Goal: Find specific page/section: Find specific page/section

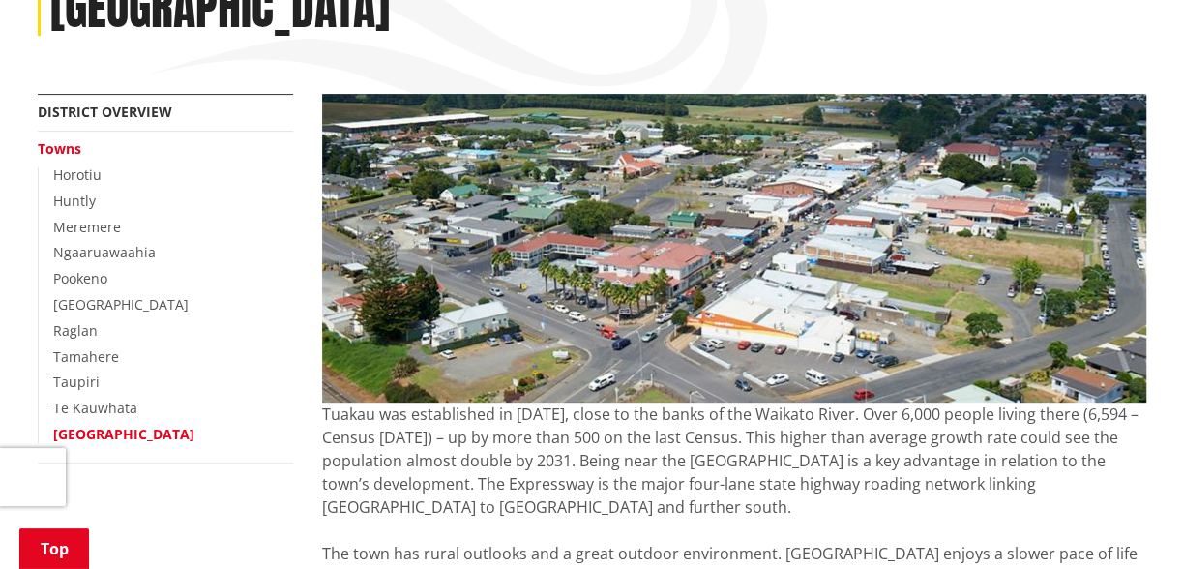
scroll to position [263, 0]
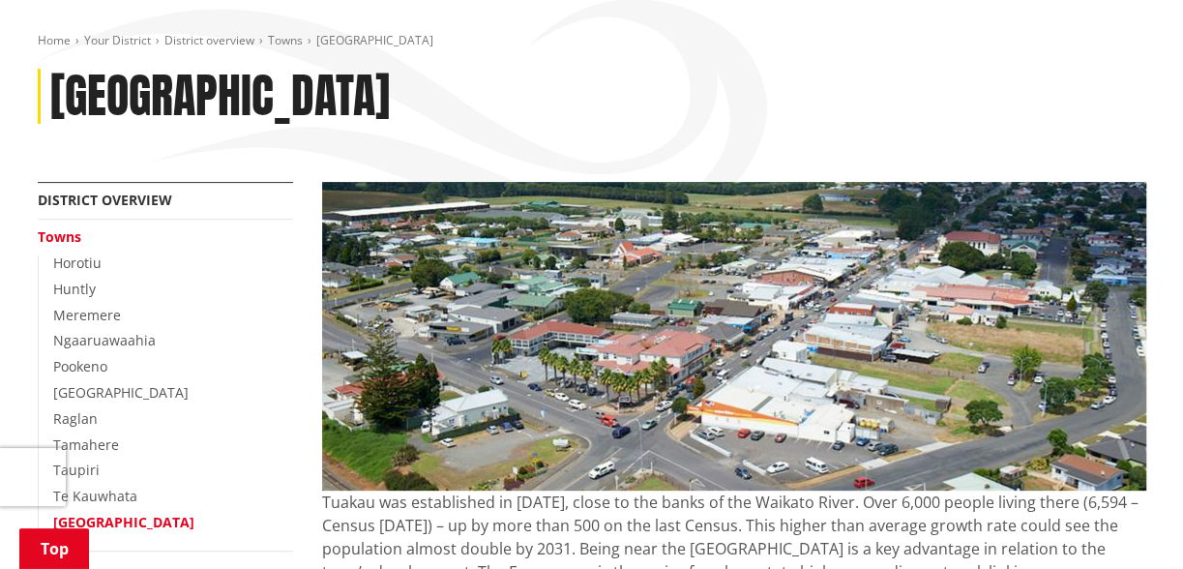
click at [61, 236] on link "Towns" at bounding box center [60, 236] width 44 height 18
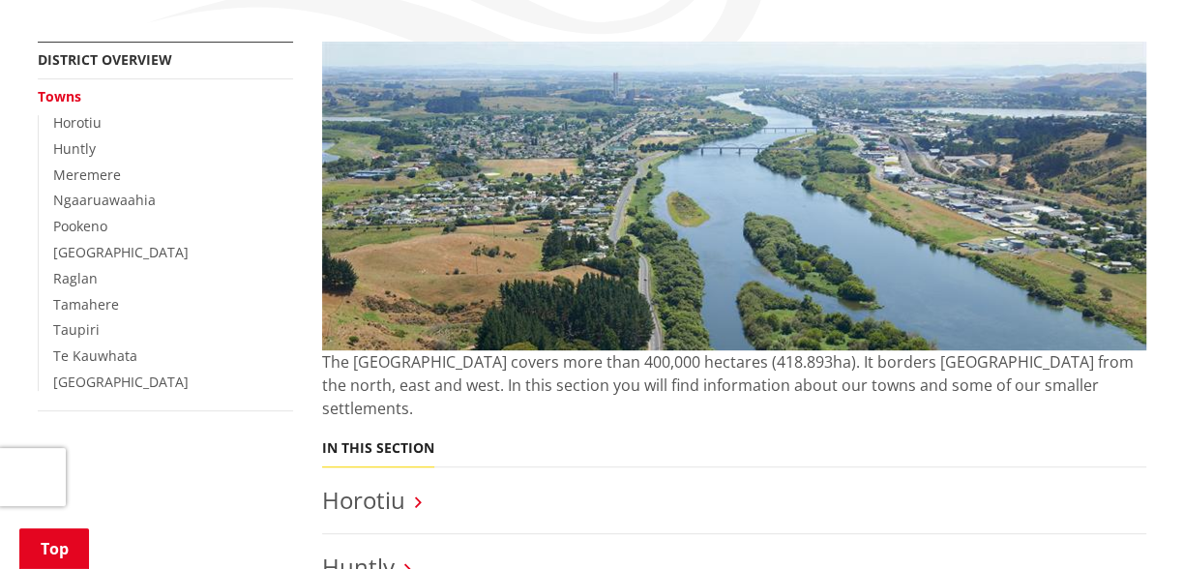
scroll to position [439, 0]
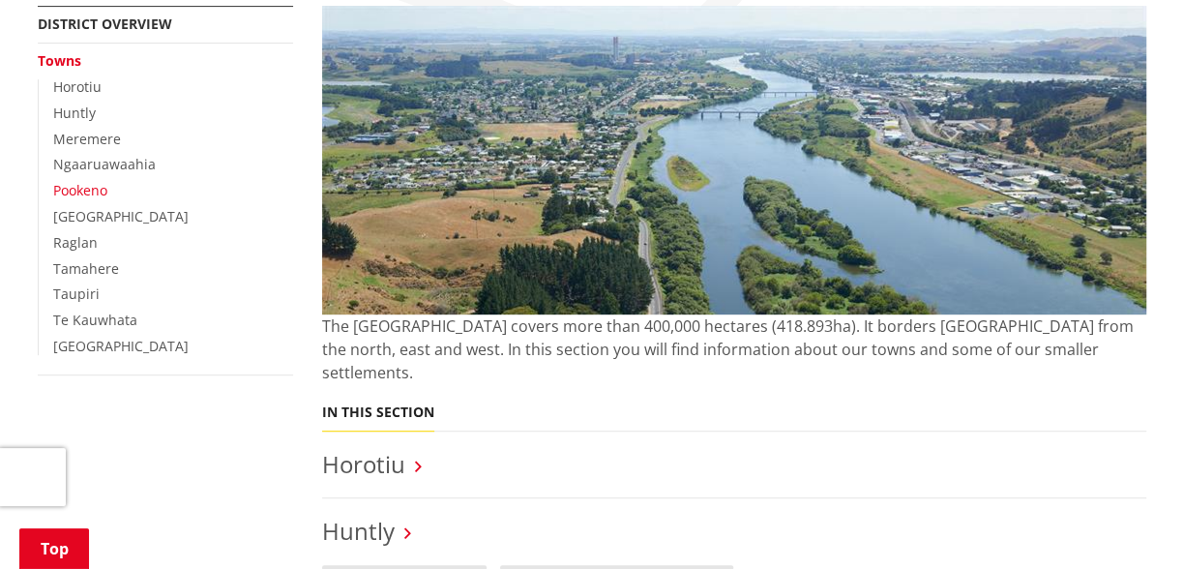
click at [83, 194] on link "Pookeno" at bounding box center [80, 190] width 54 height 18
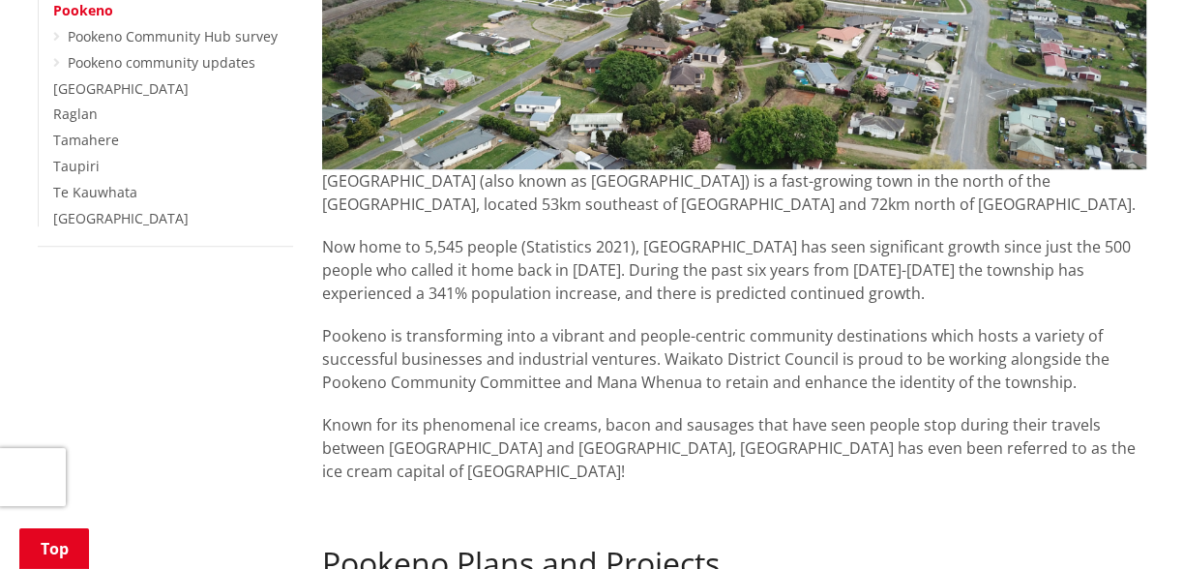
scroll to position [527, 0]
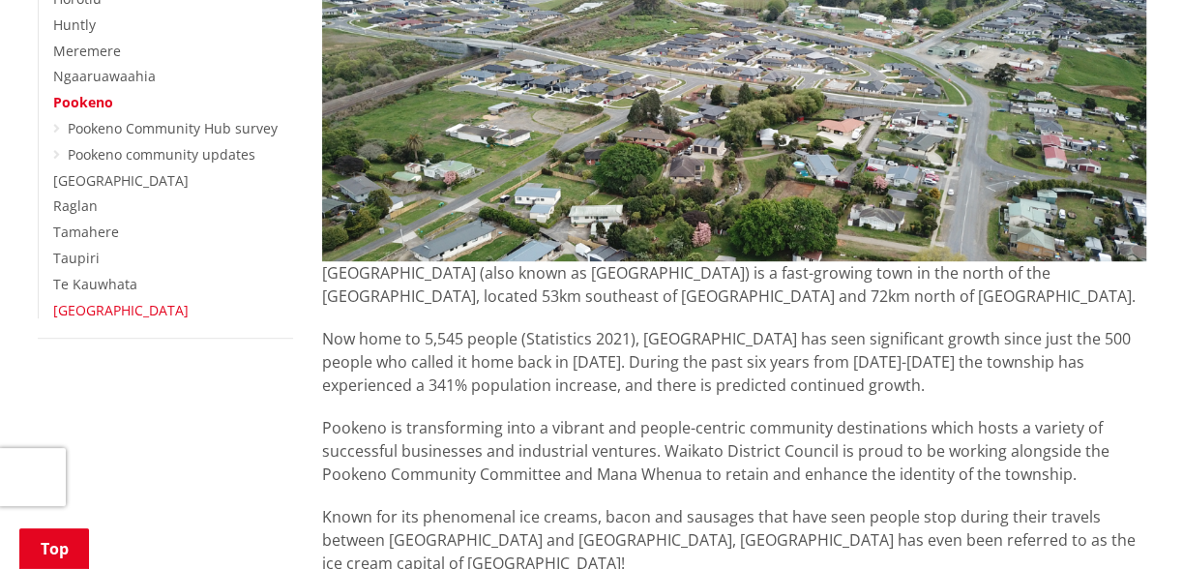
click at [76, 314] on link "[GEOGRAPHIC_DATA]" at bounding box center [120, 310] width 135 height 18
